Goal: Task Accomplishment & Management: Complete application form

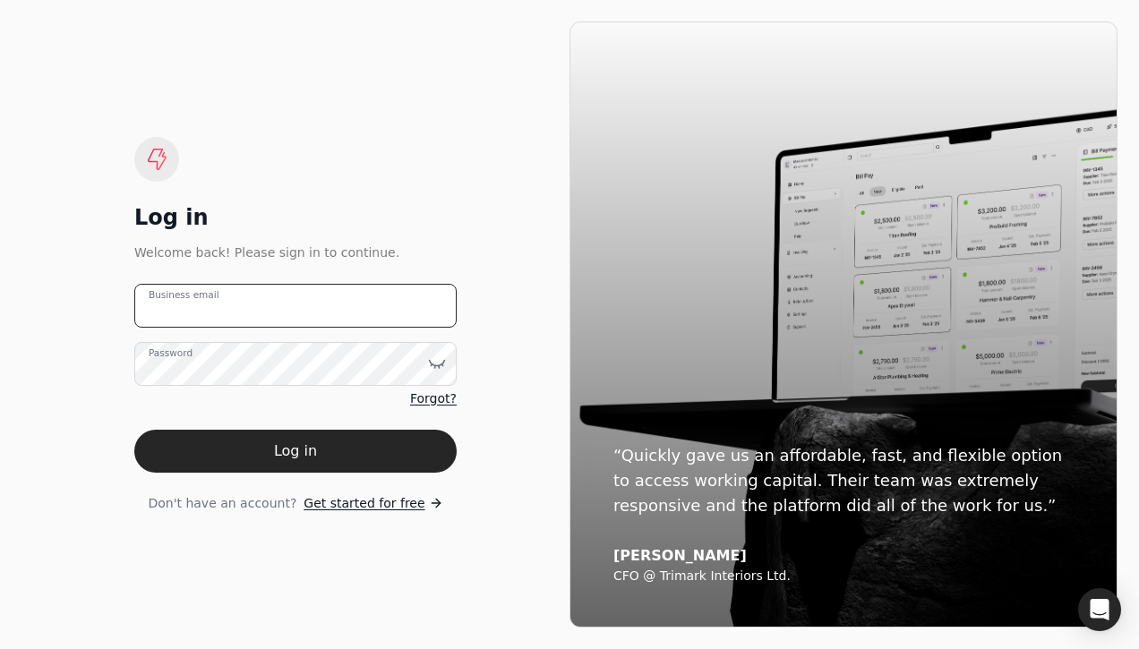
click at [316, 293] on email "Business email" at bounding box center [295, 306] width 322 height 44
click at [390, 185] on div "Log in Welcome back! Please sign in to continue. Business email Password Forgot…" at bounding box center [295, 325] width 322 height 376
click at [378, 503] on span "Get started for free" at bounding box center [364, 503] width 121 height 19
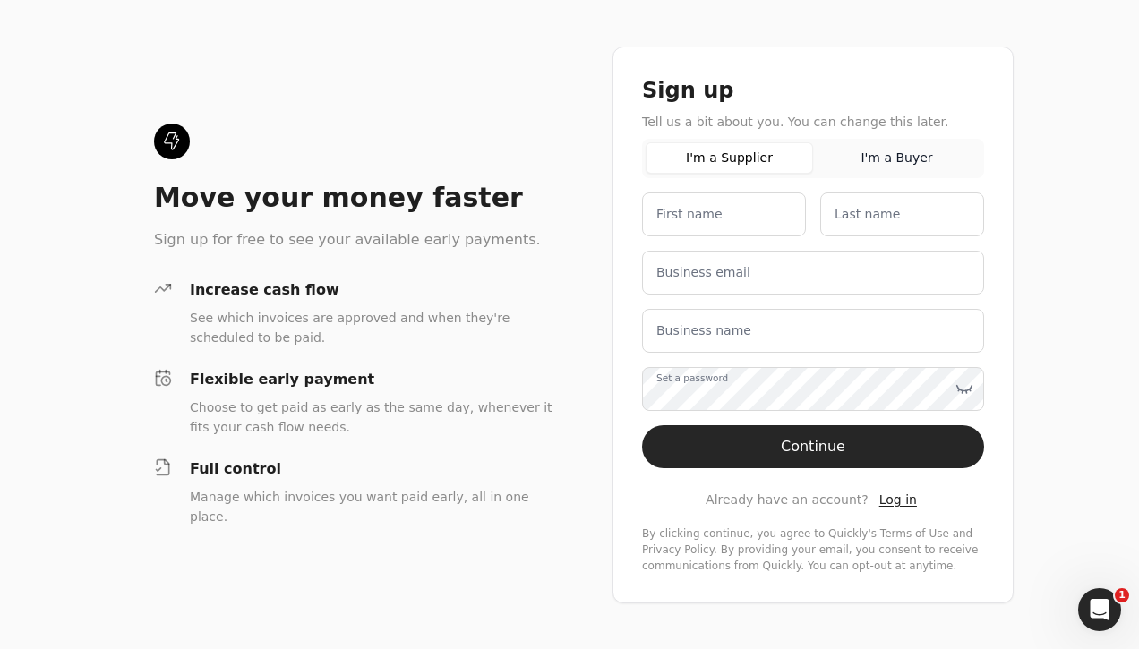
click at [882, 159] on button "I'm a Buyer" at bounding box center [896, 157] width 167 height 31
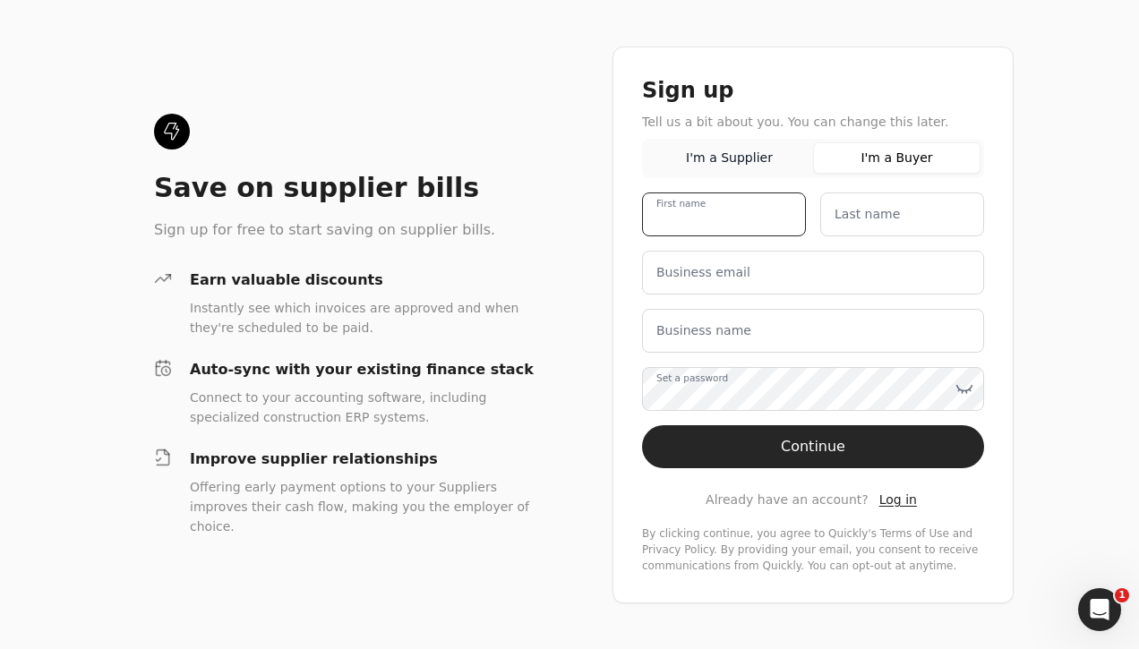
click at [757, 207] on name "First name" at bounding box center [724, 215] width 164 height 44
type name "Ev"
type name "F"
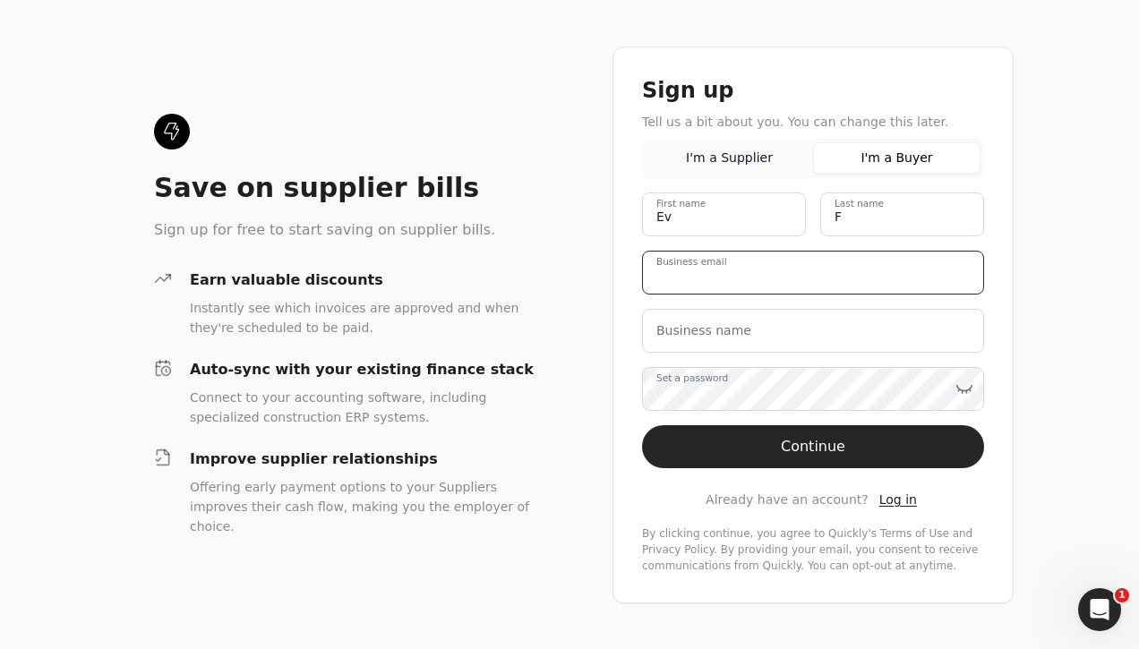
click at [768, 277] on email "Business email" at bounding box center [813, 273] width 342 height 44
type email "[EMAIL_ADDRESS][DOMAIN_NAME]"
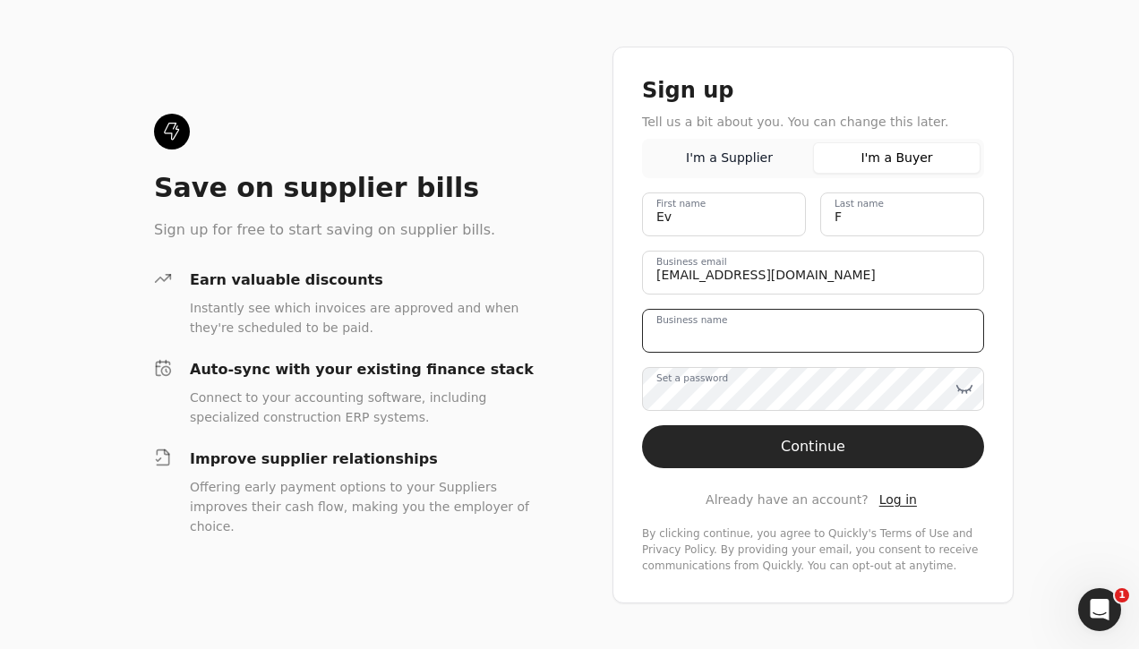
click at [840, 319] on name "Business name" at bounding box center [813, 331] width 342 height 44
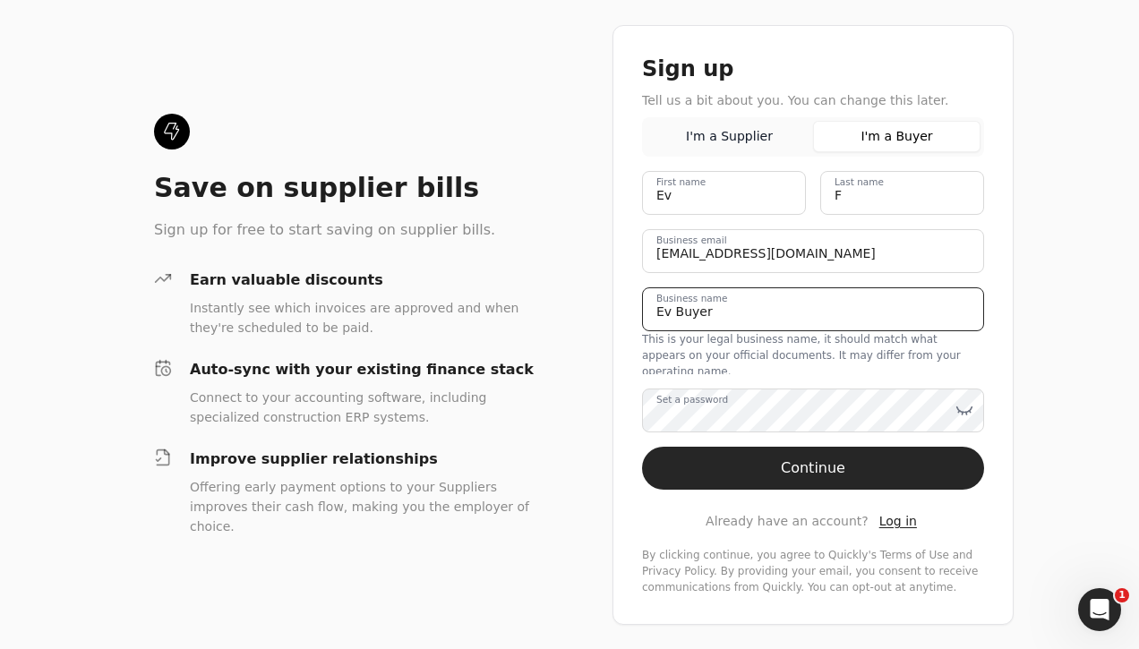
type name "Ev Buyer"
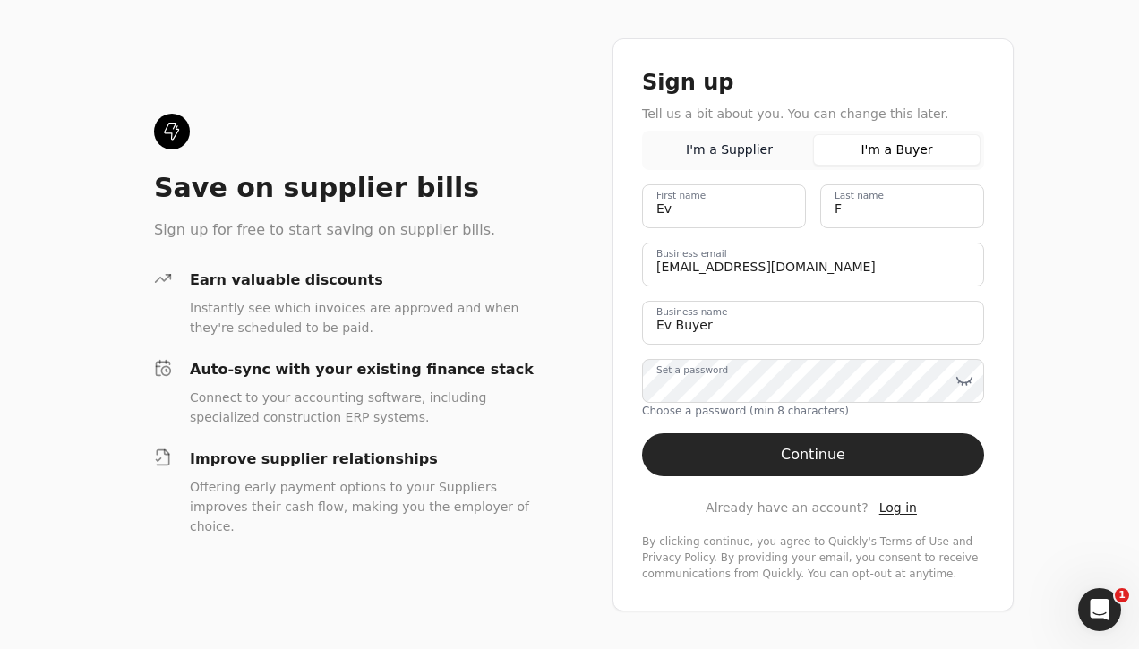
click at [1015, 435] on div "Save on supplier bills Sign up for free to start saving on supplier bills. Earn…" at bounding box center [569, 324] width 1139 height 649
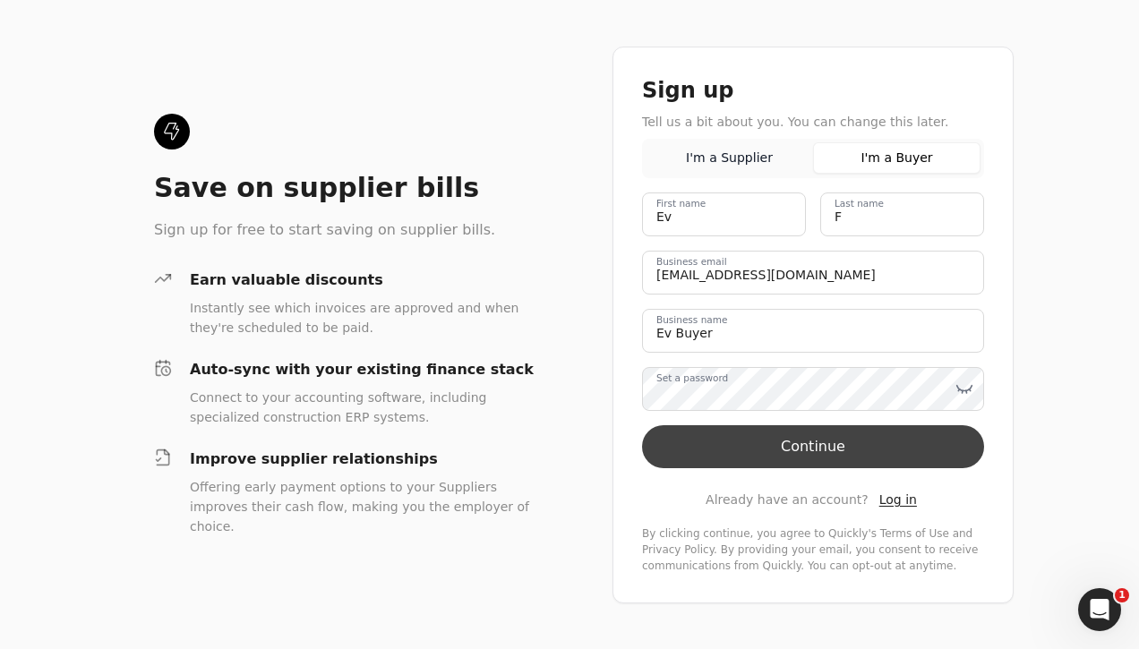
click at [919, 448] on button "Continue" at bounding box center [813, 446] width 342 height 43
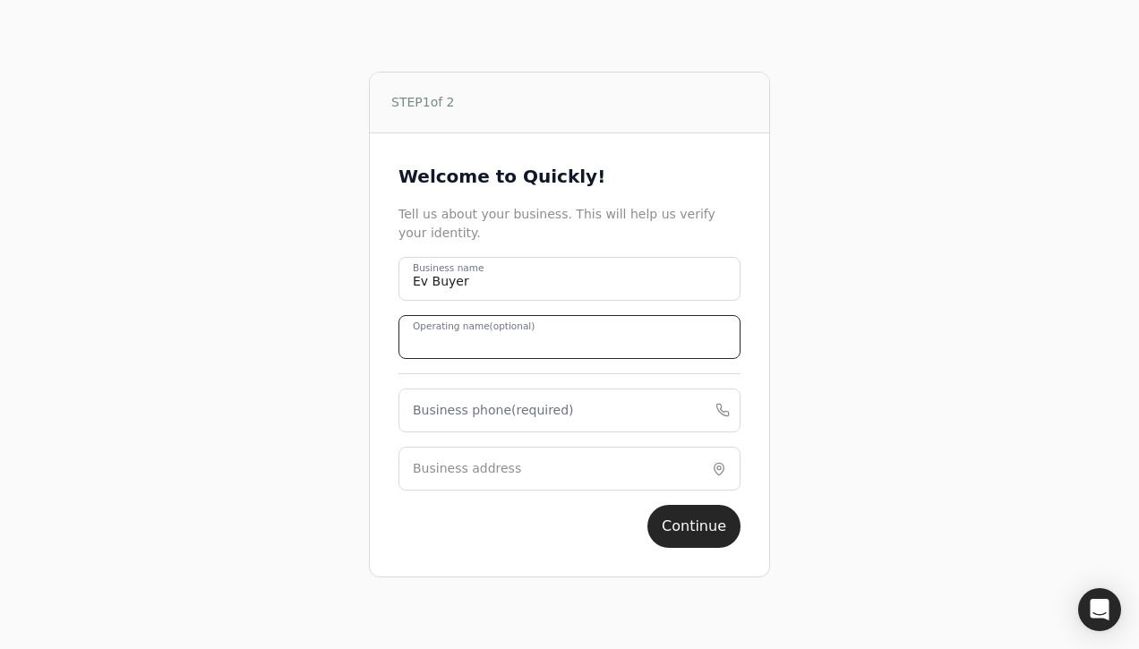
click at [609, 334] on name "Operating name (optional)" at bounding box center [569, 337] width 342 height 44
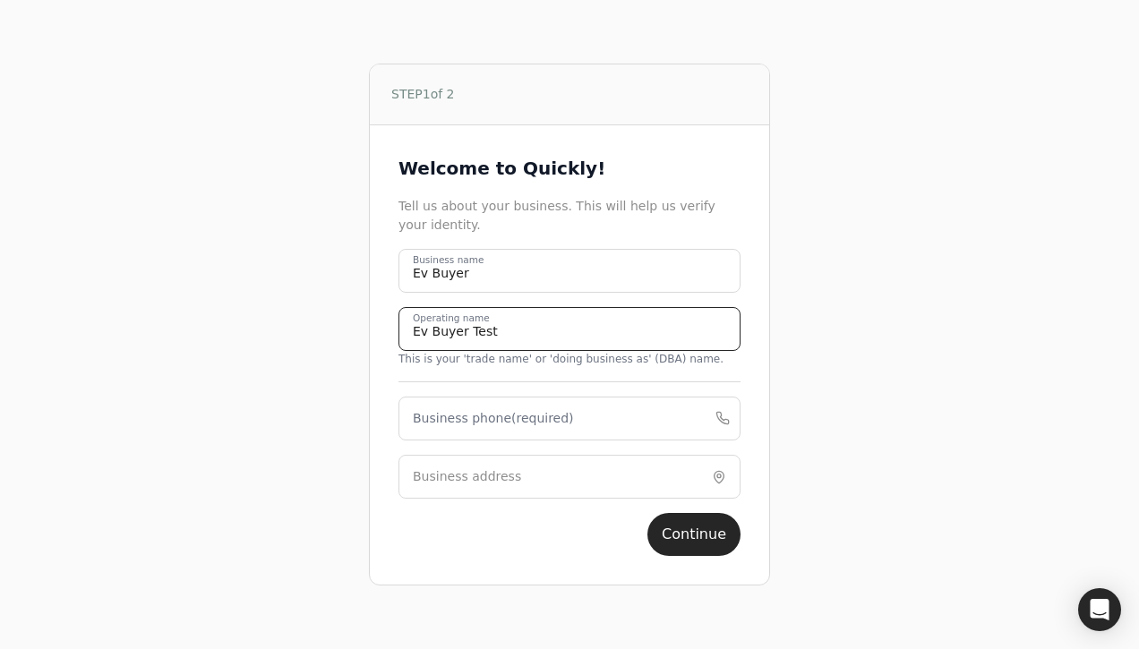
type name "Ev Buyer Test"
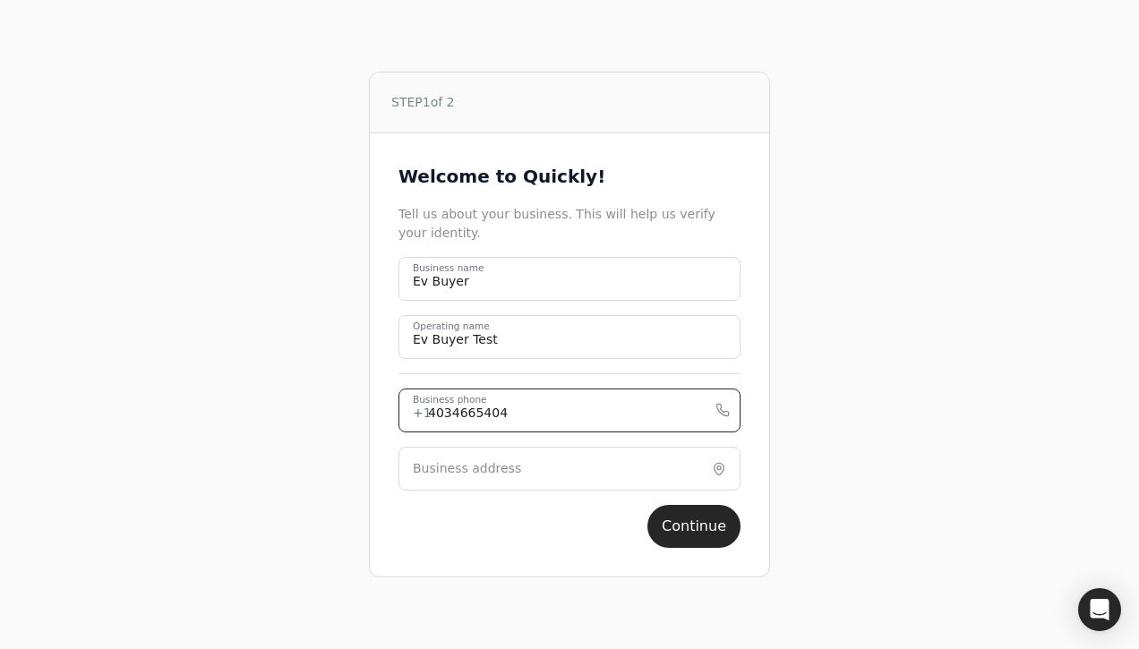
type phone "4034665404"
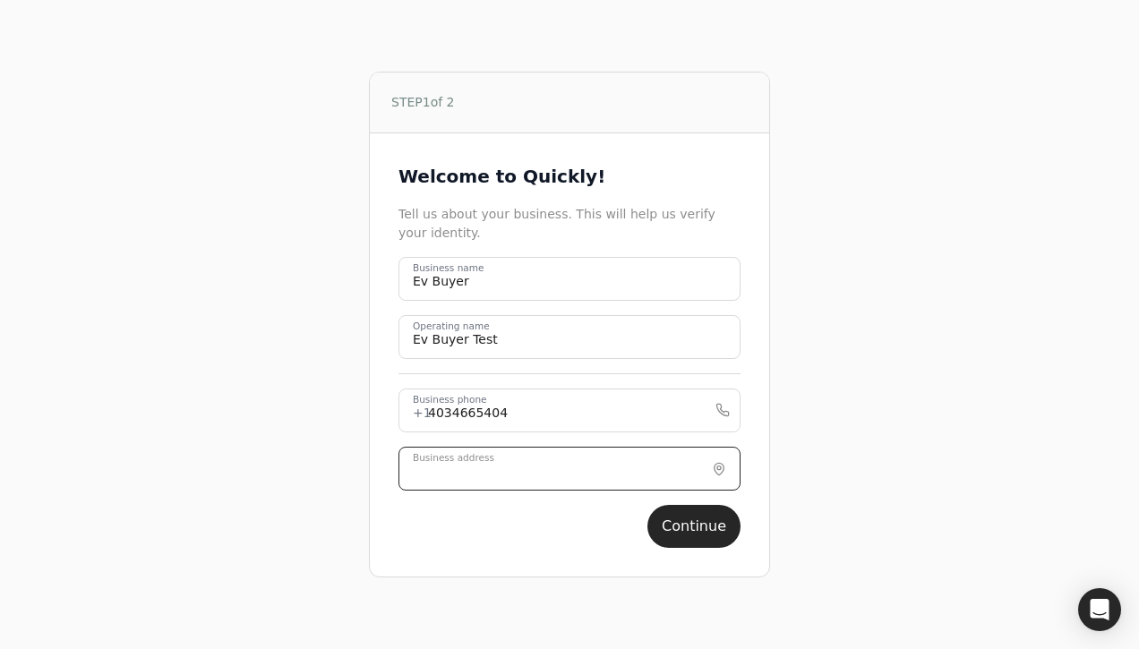
click at [593, 464] on input "Business address" at bounding box center [569, 469] width 342 height 44
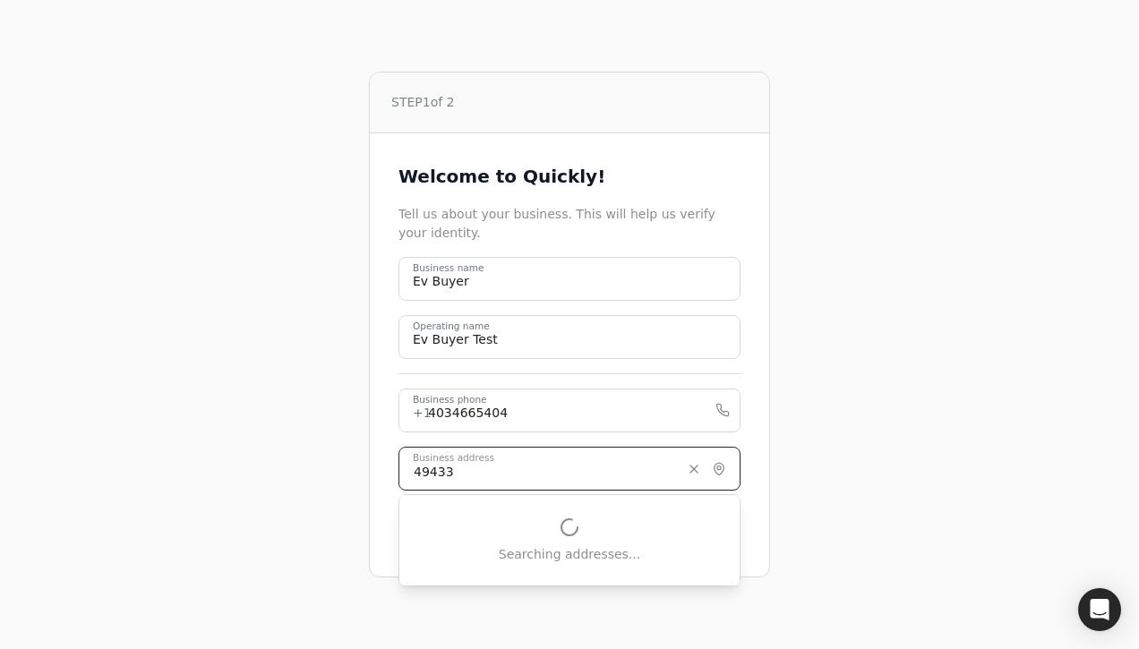
type input "4943 10th Avenue Southwest"
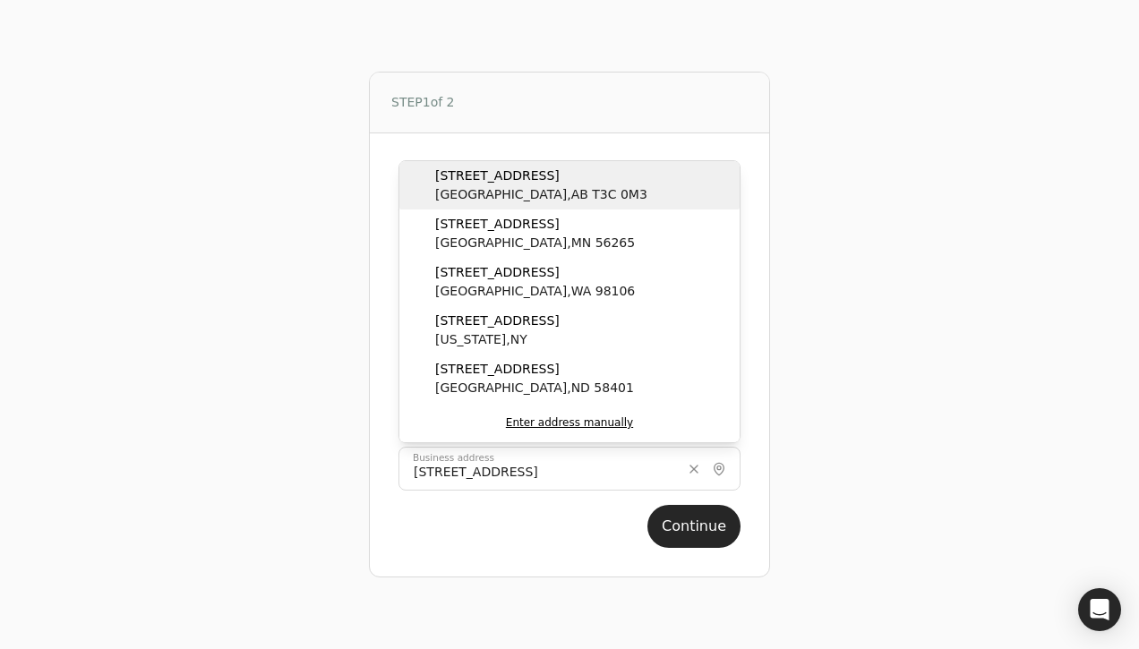
click at [570, 176] on span "4943 10th Avenue Southwest" at bounding box center [541, 176] width 212 height 19
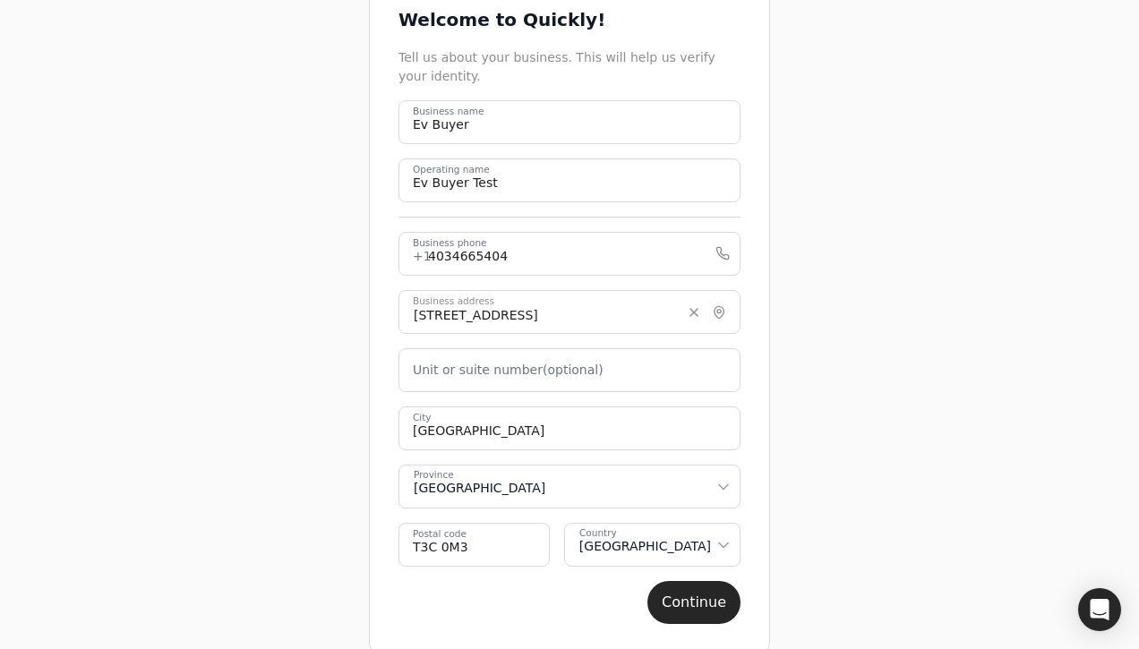
scroll to position [133, 0]
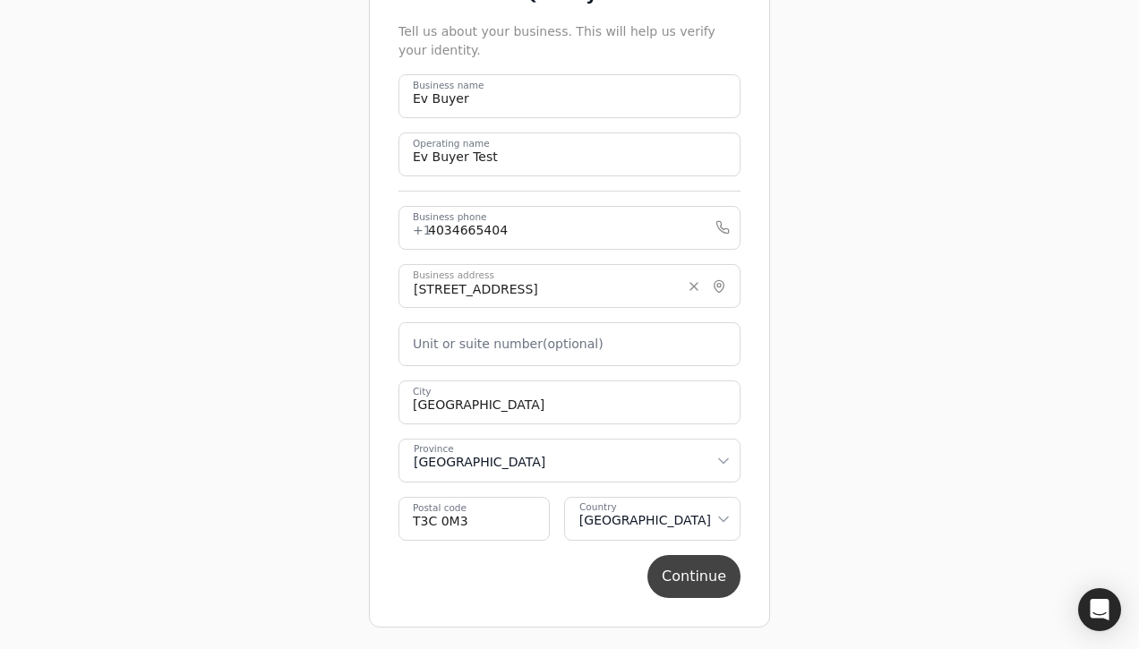
click at [683, 588] on button "Continue" at bounding box center [693, 576] width 93 height 43
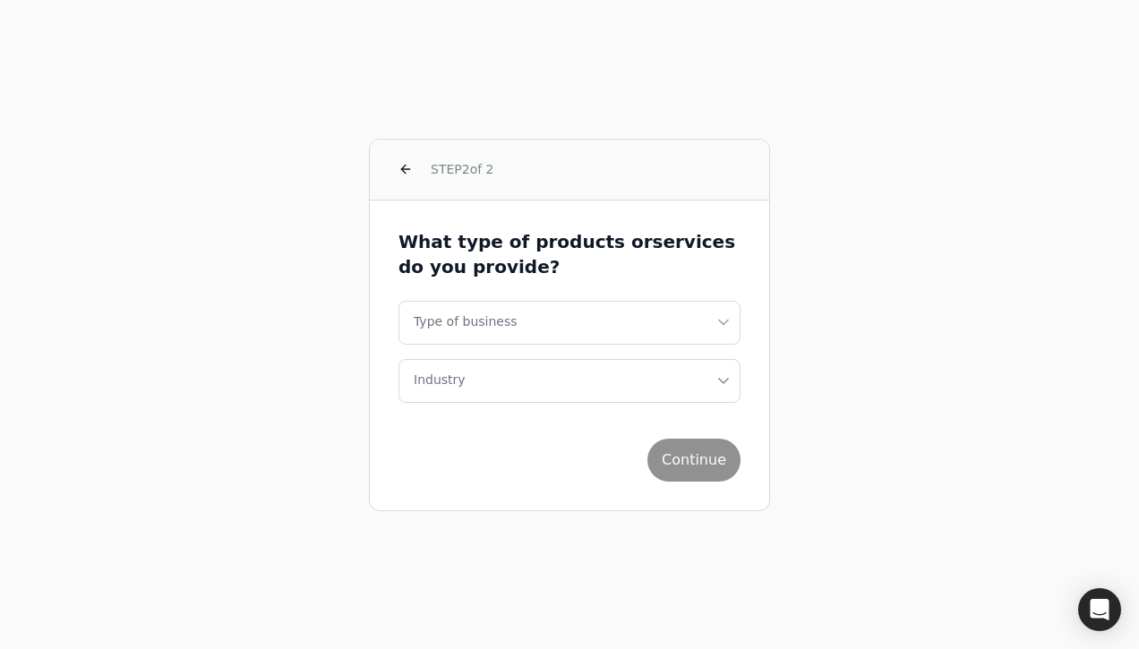
scroll to position [0, 0]
